Goal: Check status

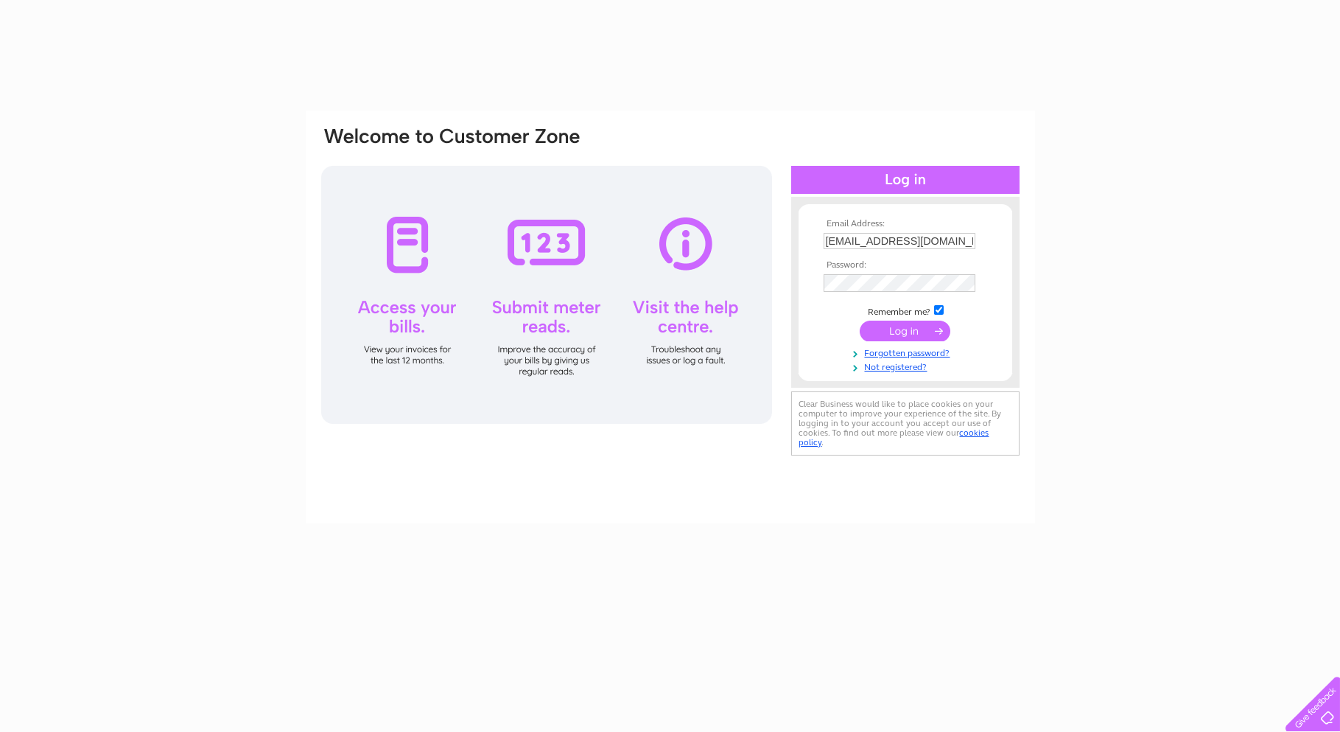
click at [902, 334] on input "submit" at bounding box center [905, 331] width 91 height 21
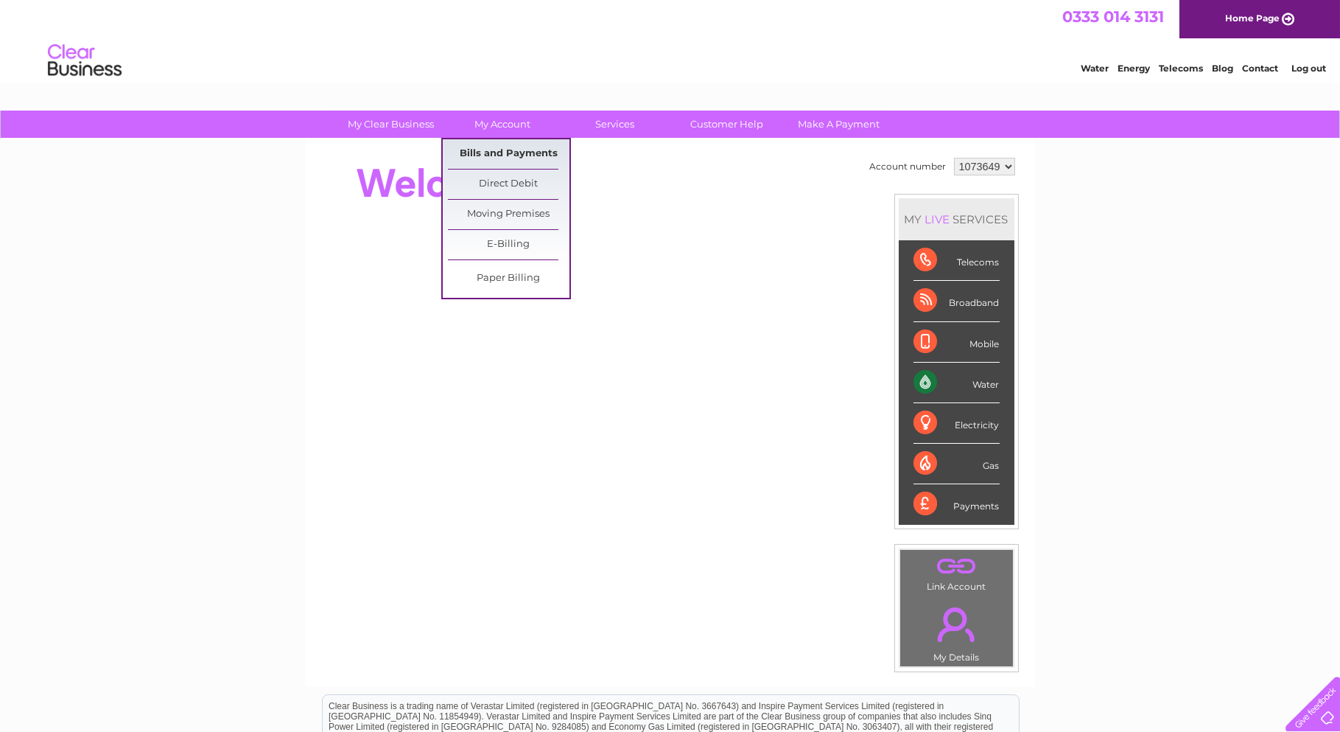
click at [494, 151] on link "Bills and Payments" at bounding box center [509, 153] width 122 height 29
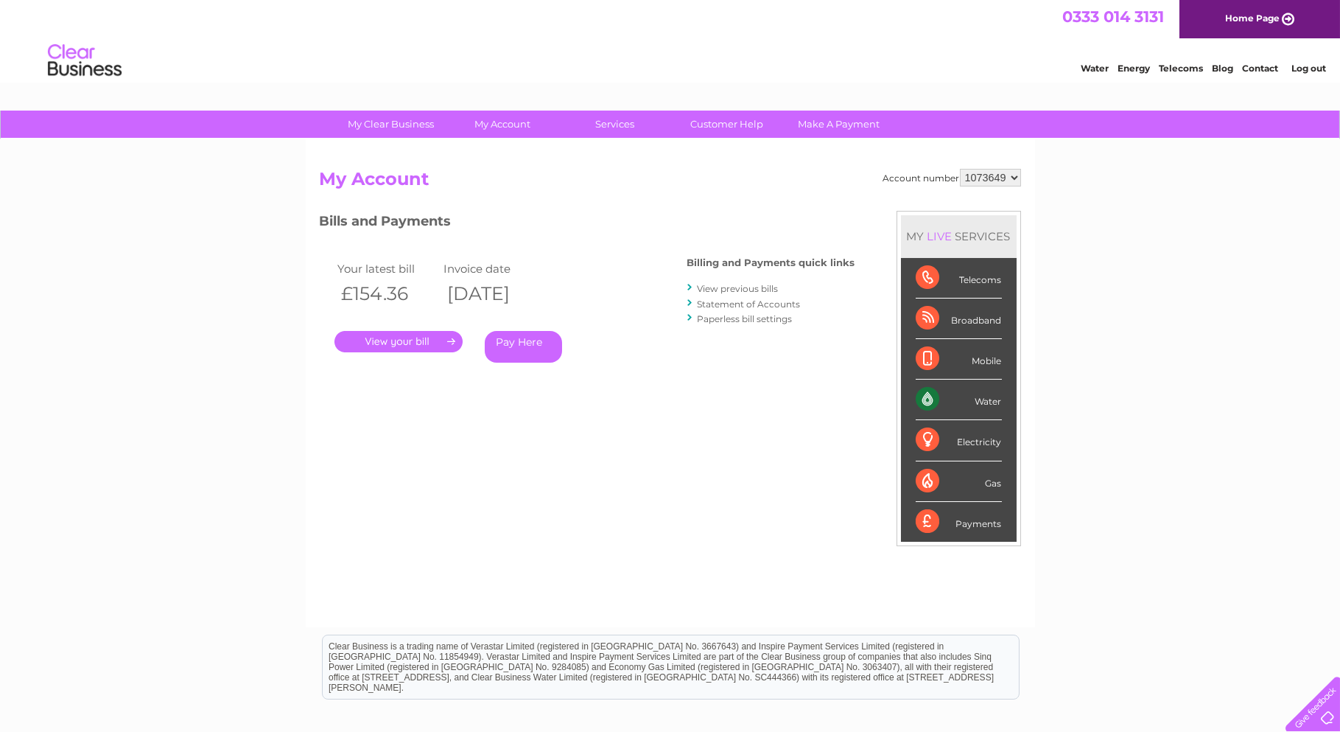
click at [438, 337] on link "." at bounding box center [399, 341] width 128 height 21
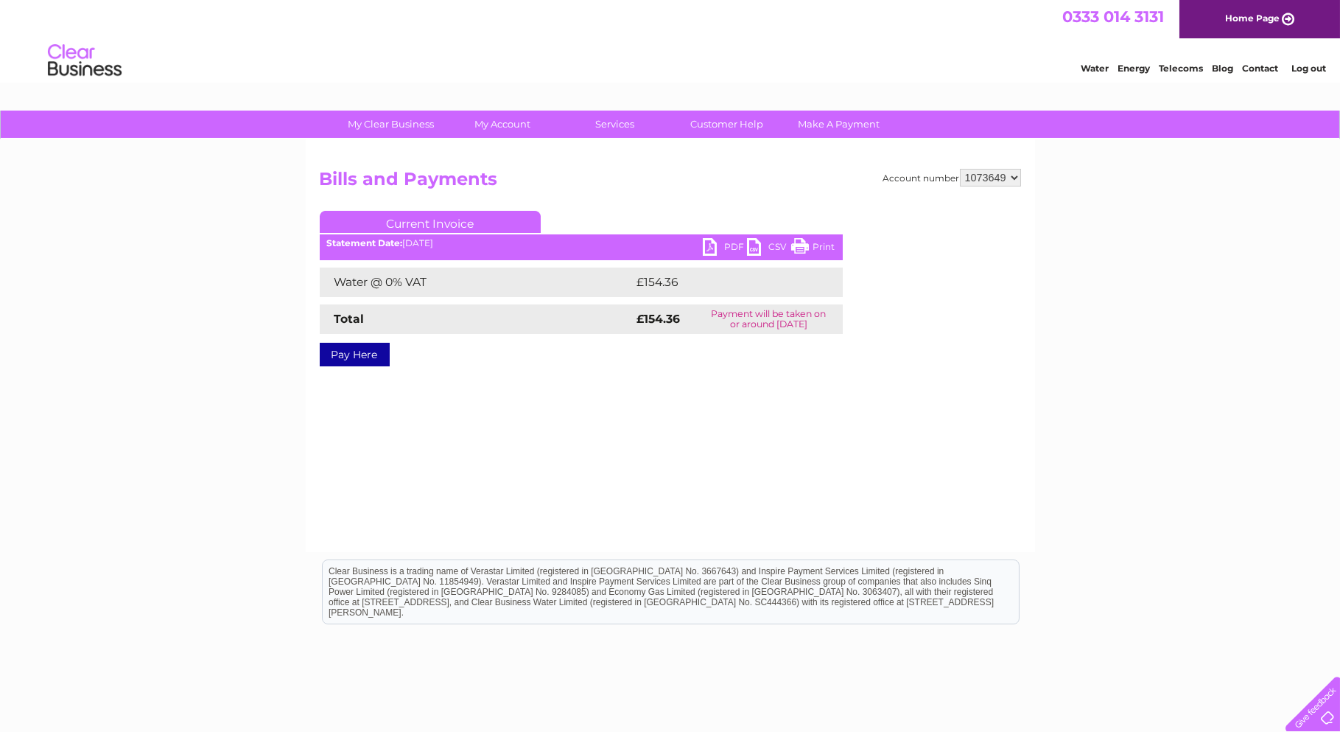
click at [717, 250] on link "PDF" at bounding box center [725, 248] width 44 height 21
